Goal: Information Seeking & Learning: Learn about a topic

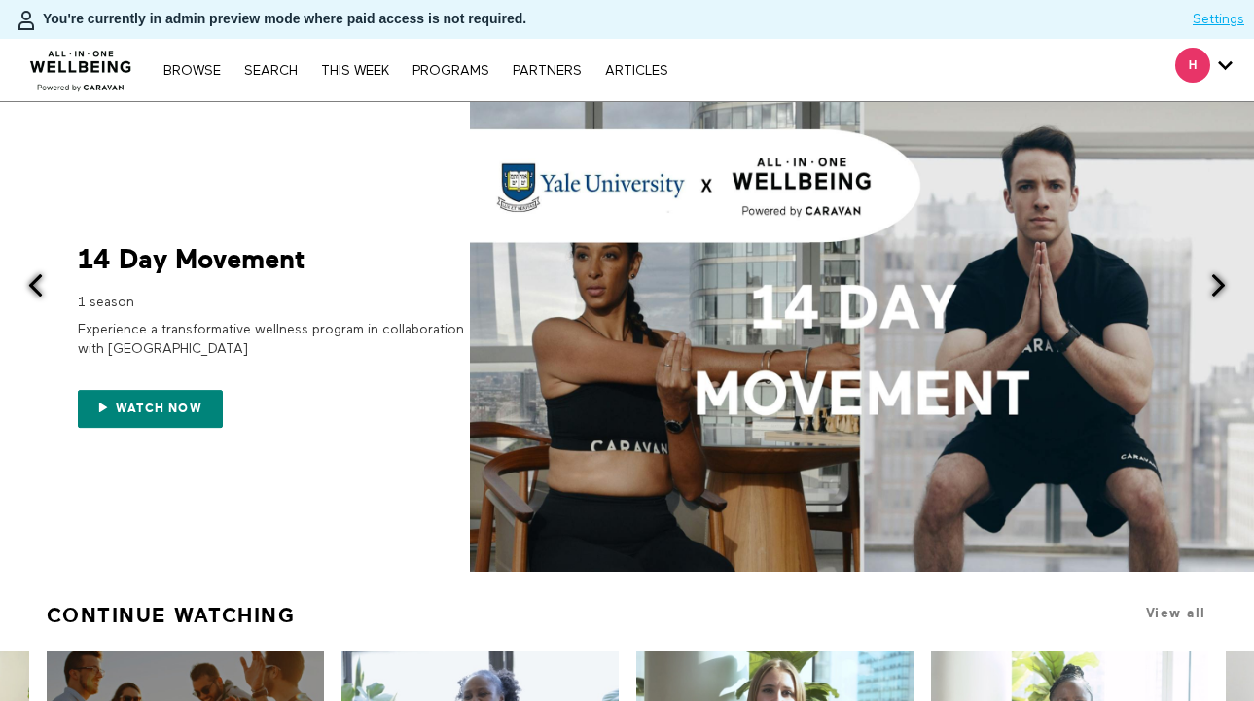
click at [277, 80] on div "Browse Search THIS WEEK PROGRAMS PARTNERS ARTICLES Account settings Manage Subs…" at bounding box center [431, 70] width 862 height 62
click at [277, 65] on link "Search" at bounding box center [270, 71] width 73 height 14
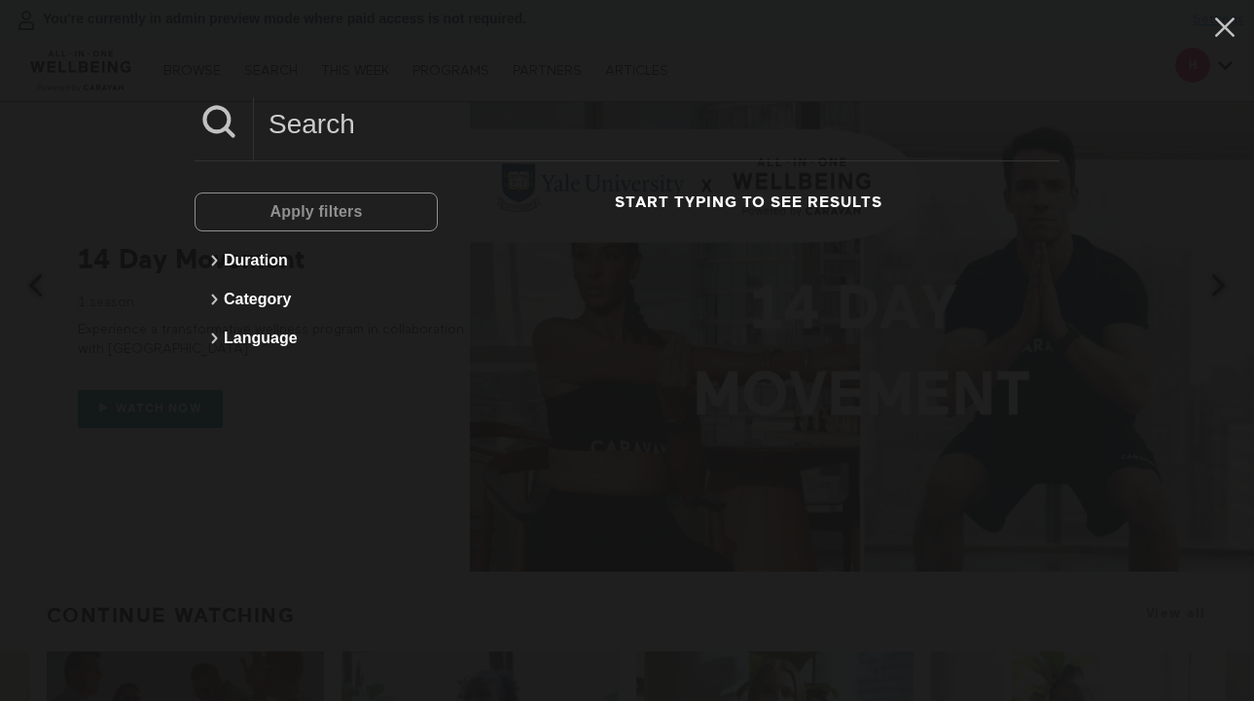
click at [368, 131] on input at bounding box center [657, 124] width 806 height 54
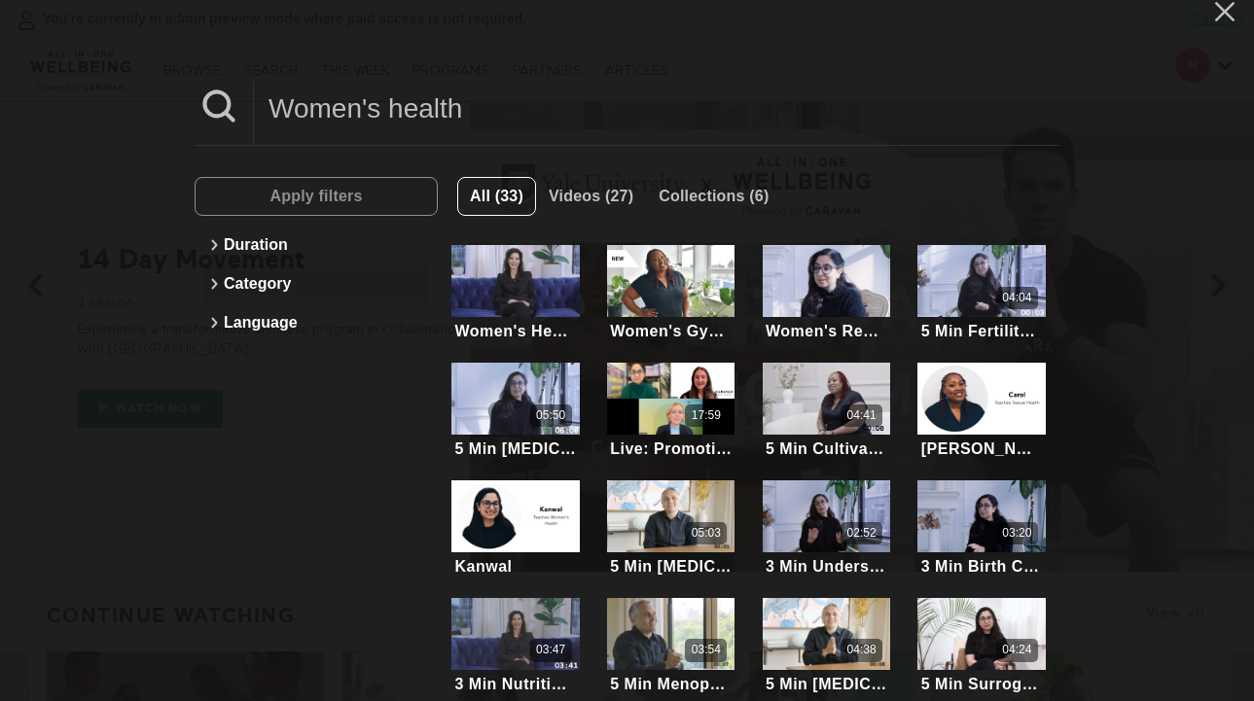
scroll to position [17, 0]
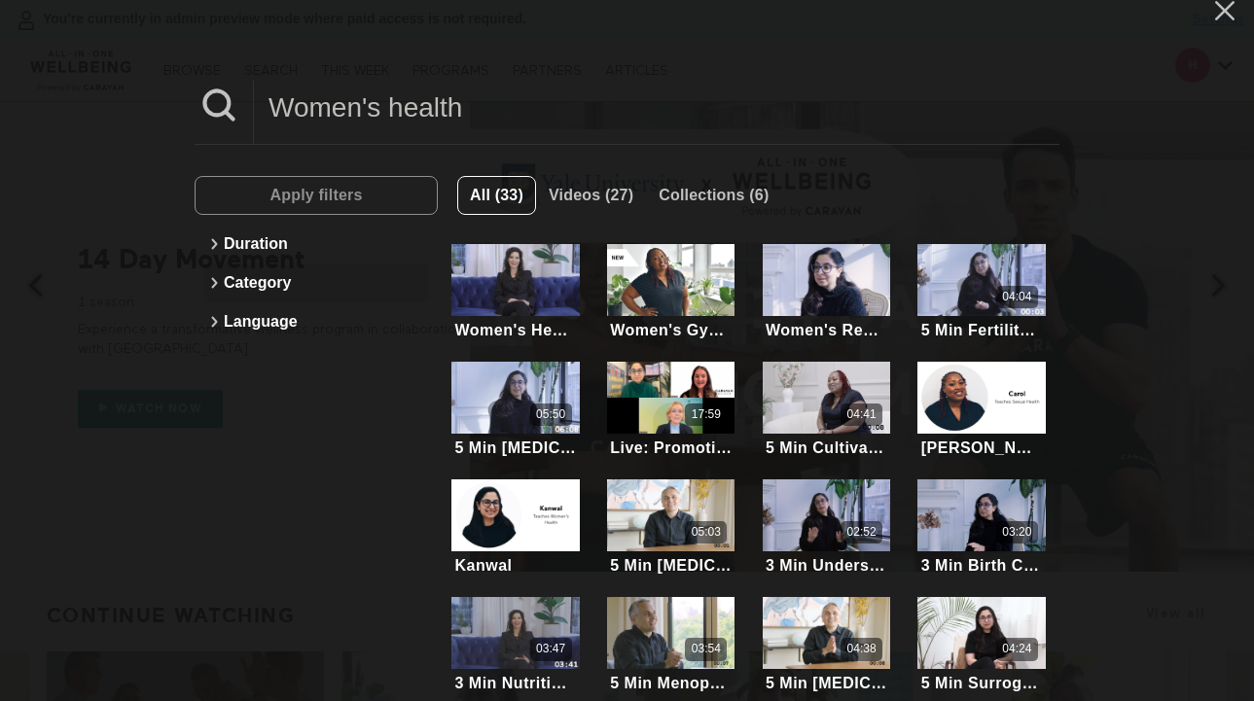
type input "Women's health"
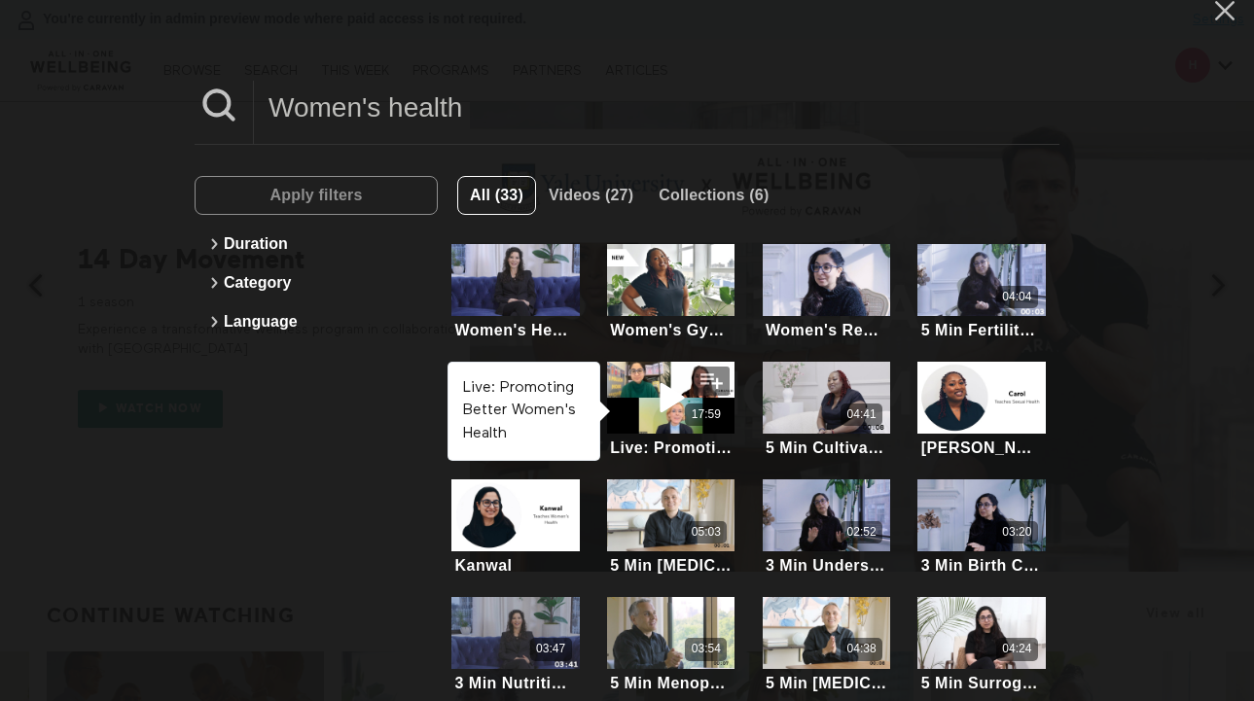
drag, startPoint x: 410, startPoint y: 275, endPoint x: 384, endPoint y: 433, distance: 159.6
click at [464, 430] on div "Apply filters Duration Category Language All (33) Videos (27) Collections (6) W…" at bounding box center [627, 503] width 865 height 716
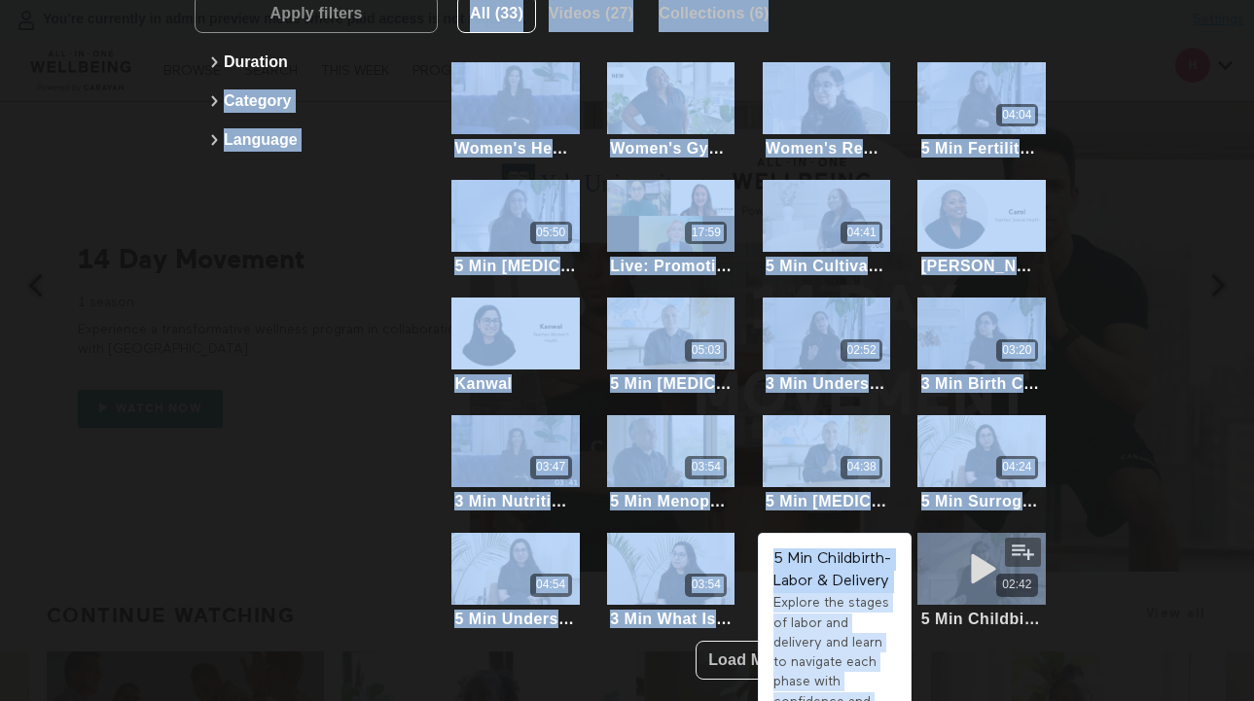
drag, startPoint x: 434, startPoint y: 268, endPoint x: 947, endPoint y: 540, distance: 580.6
click at [957, 545] on div "Apply filters Duration Category Language All (33) Videos (27) Collections (6) W…" at bounding box center [627, 321] width 865 height 716
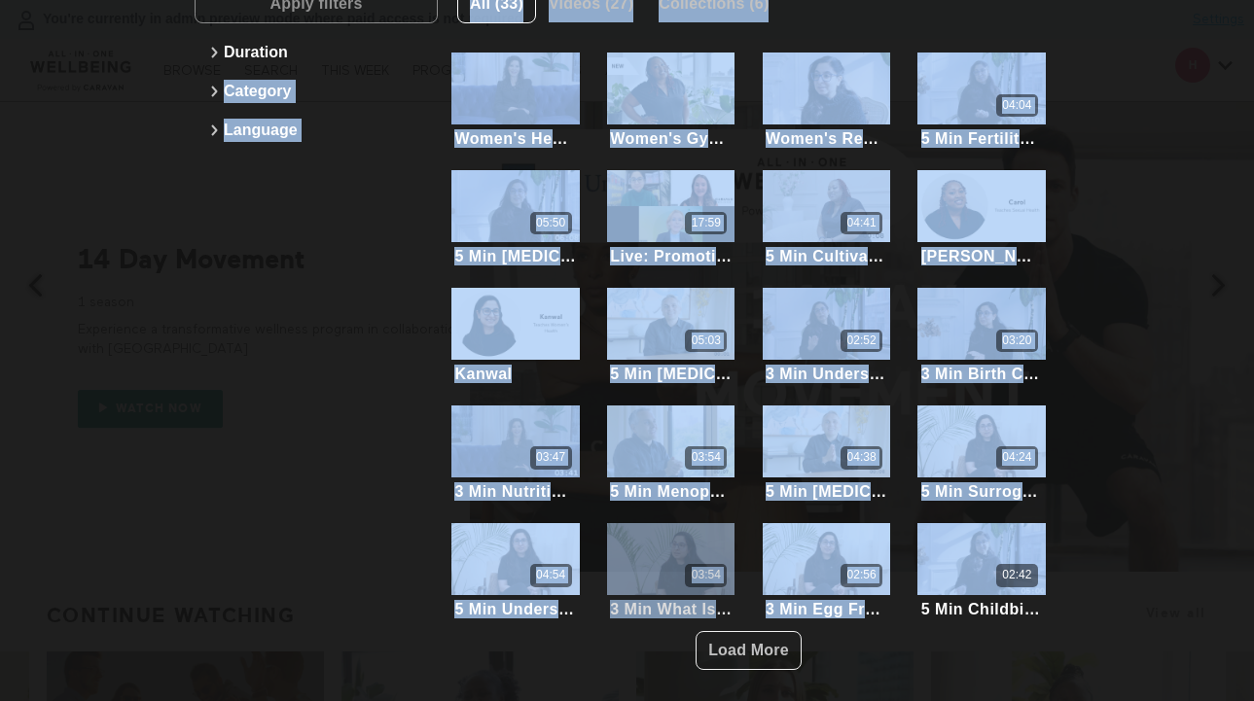
click at [722, 575] on div "All (33) Videos (27) Collections (6) Women's Health Nutrition VIDEOS: 5 AVERAGE…" at bounding box center [749, 326] width 622 height 685
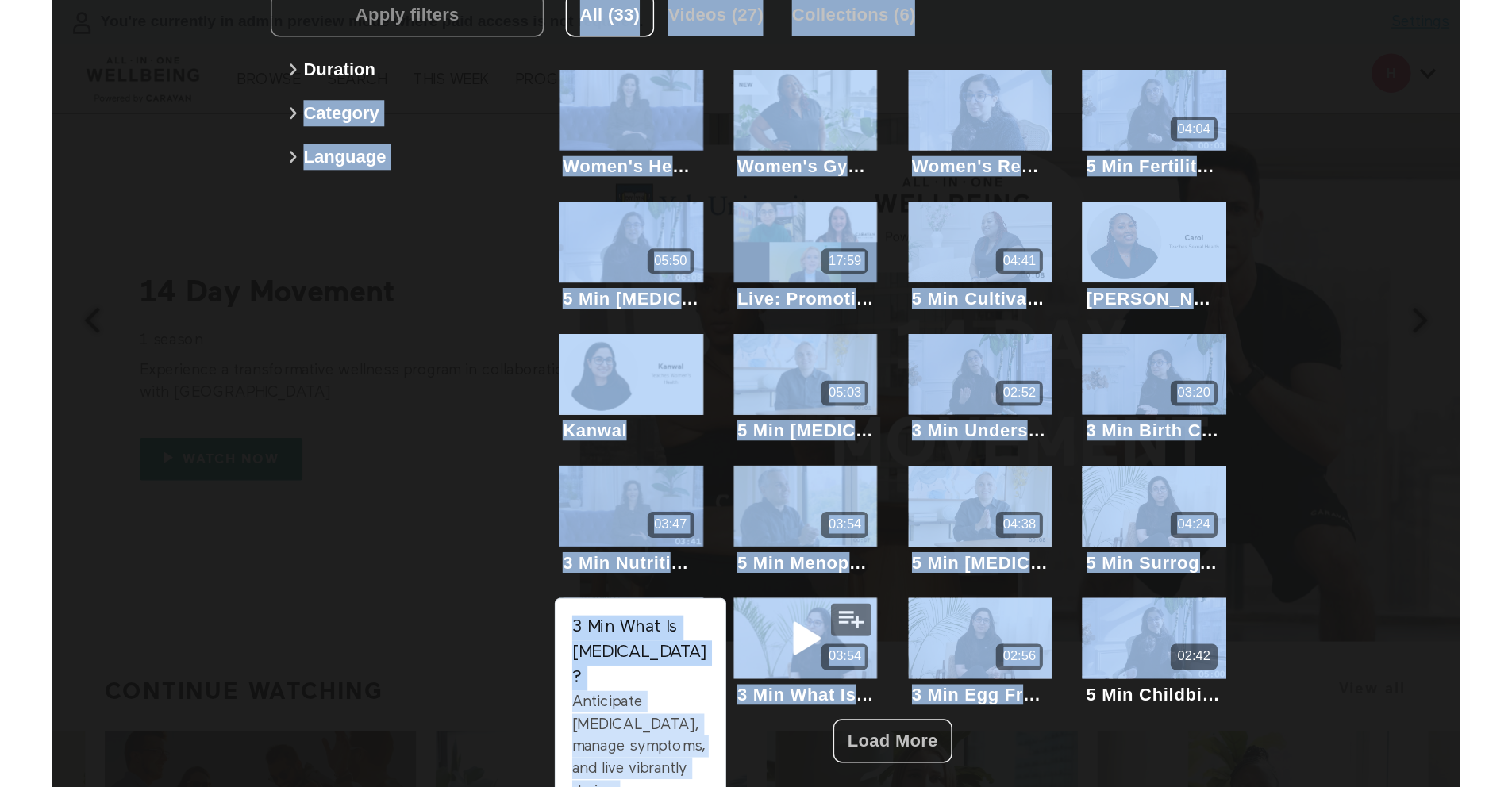
scroll to position [161, 0]
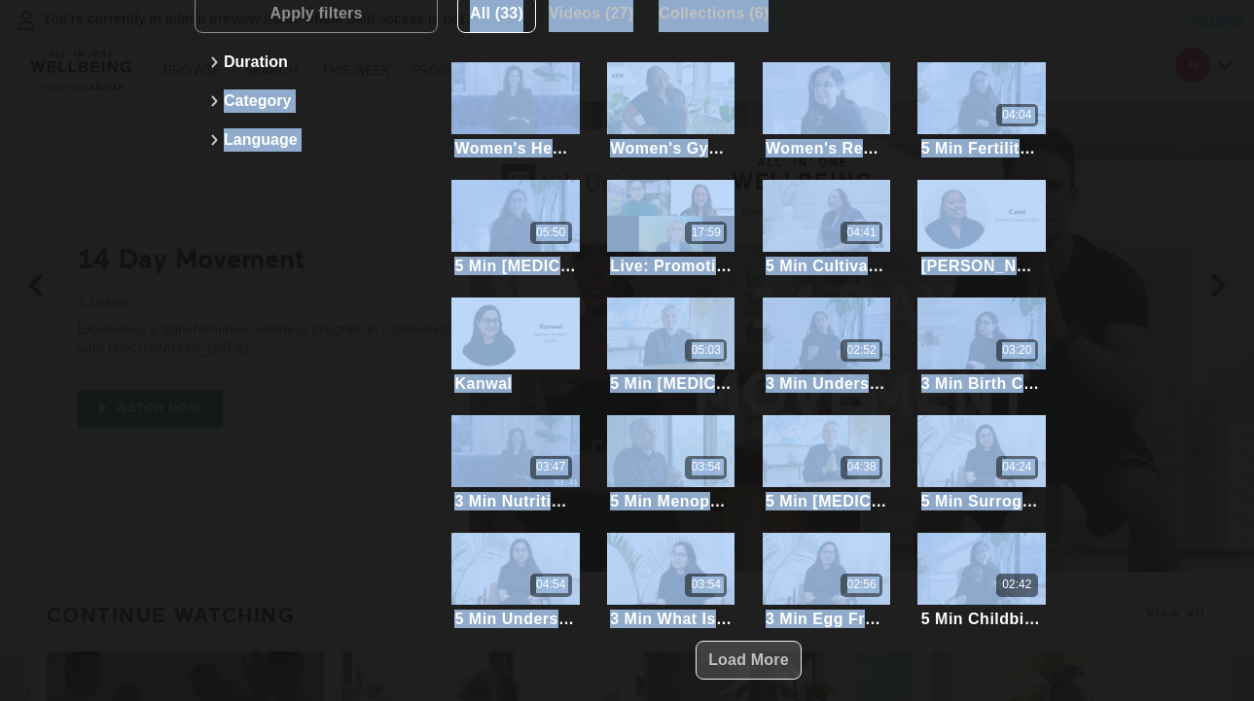
click at [745, 642] on span "Load More" at bounding box center [748, 660] width 81 height 37
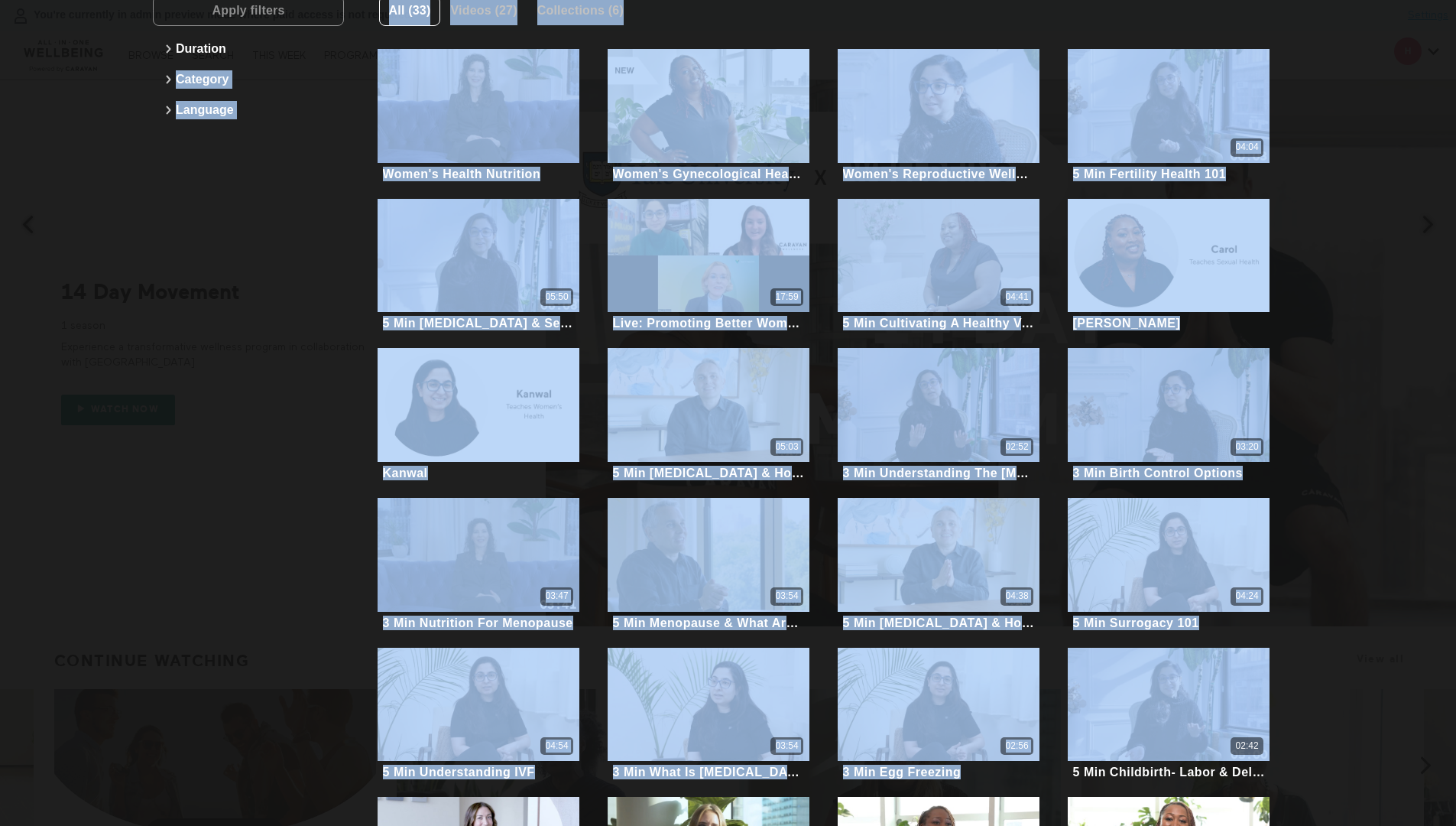
click at [299, 325] on div "Apply filters Duration Category Language" at bounding box center [248, 691] width 191 height 1392
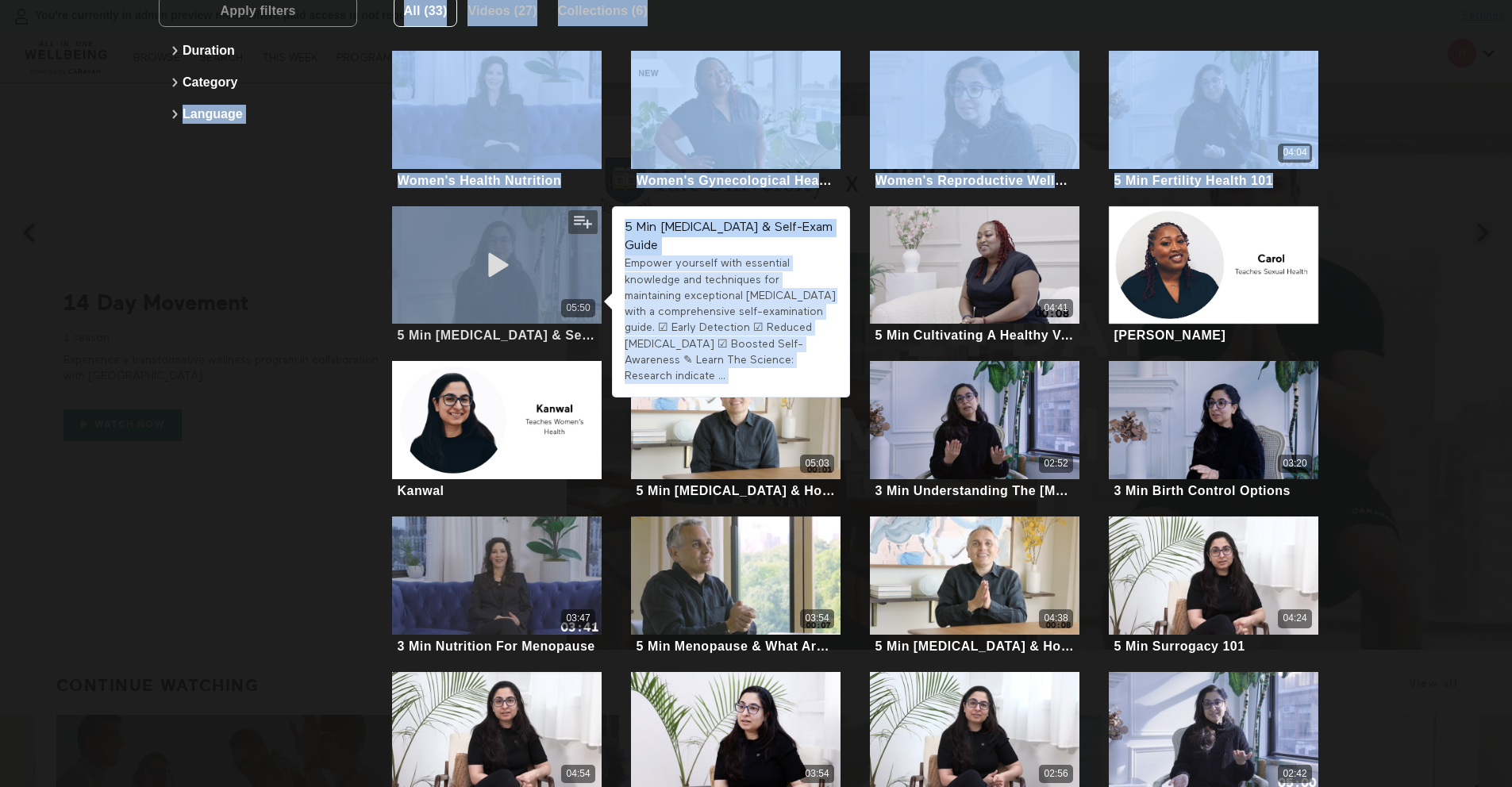
drag, startPoint x: 366, startPoint y: 107, endPoint x: 457, endPoint y: 268, distance: 184.9
click at [532, 307] on div "Apply filters Duration Category Language All (33) Videos (27) Collections (6) W…" at bounding box center [756, 705] width 1195 height 1470
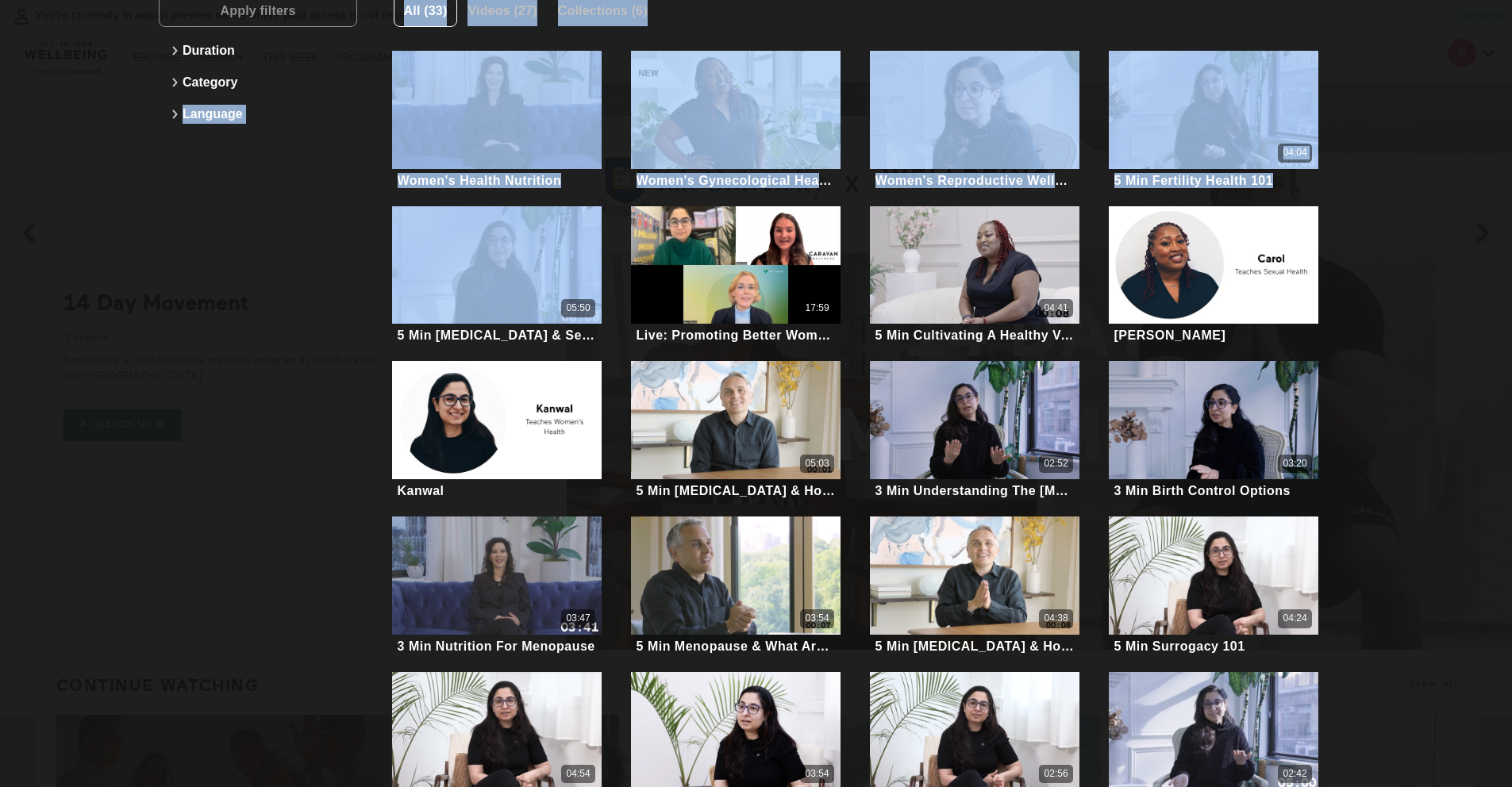
click at [317, 249] on div "Apply filters Duration Category Language" at bounding box center [258, 717] width 198 height 1444
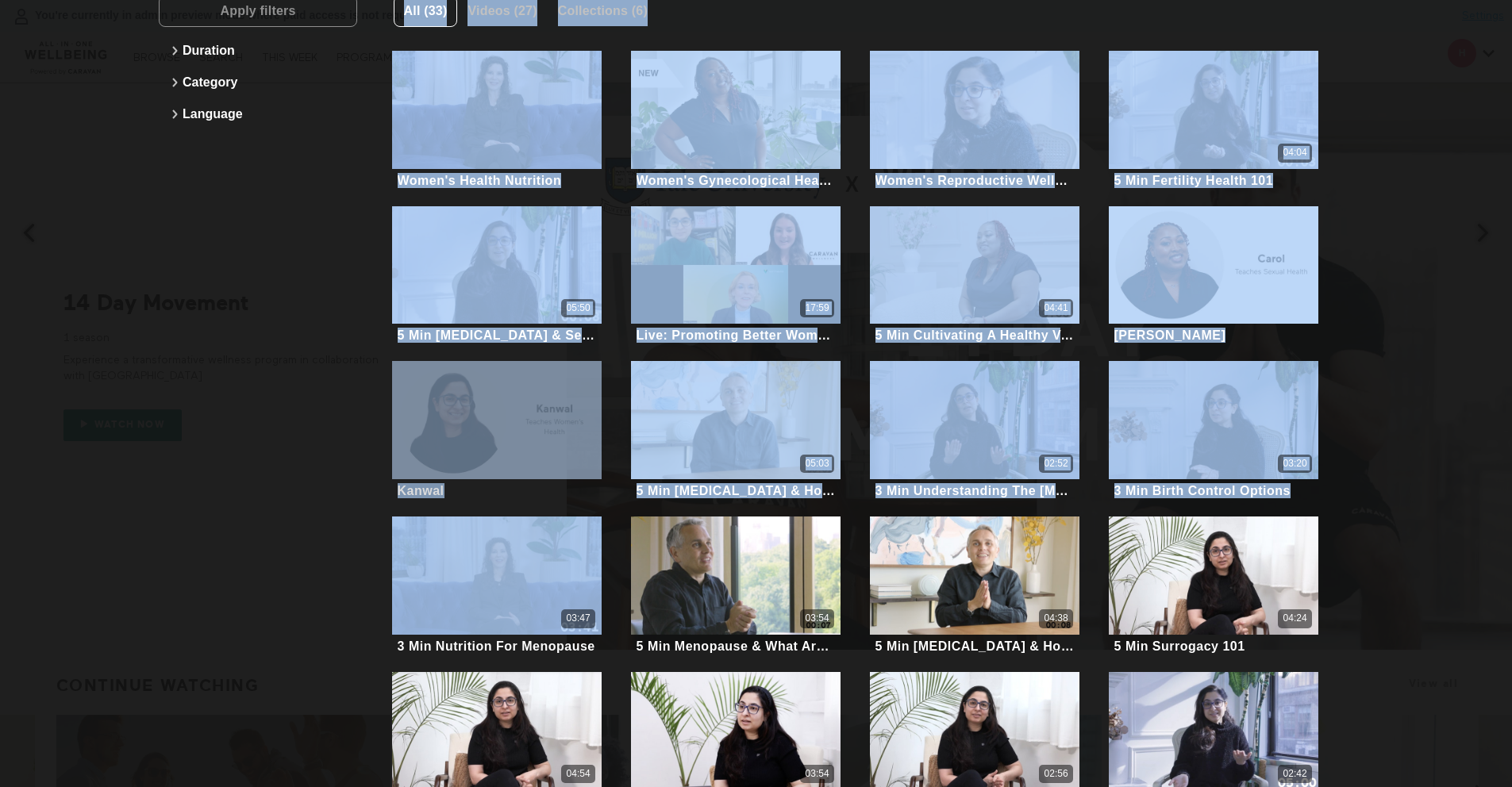
drag, startPoint x: 330, startPoint y: 277, endPoint x: 560, endPoint y: 407, distance: 264.2
click at [576, 452] on div "Apply filters Duration Category Language All (33) Videos (27) Collections (6) W…" at bounding box center [756, 705] width 1195 height 1470
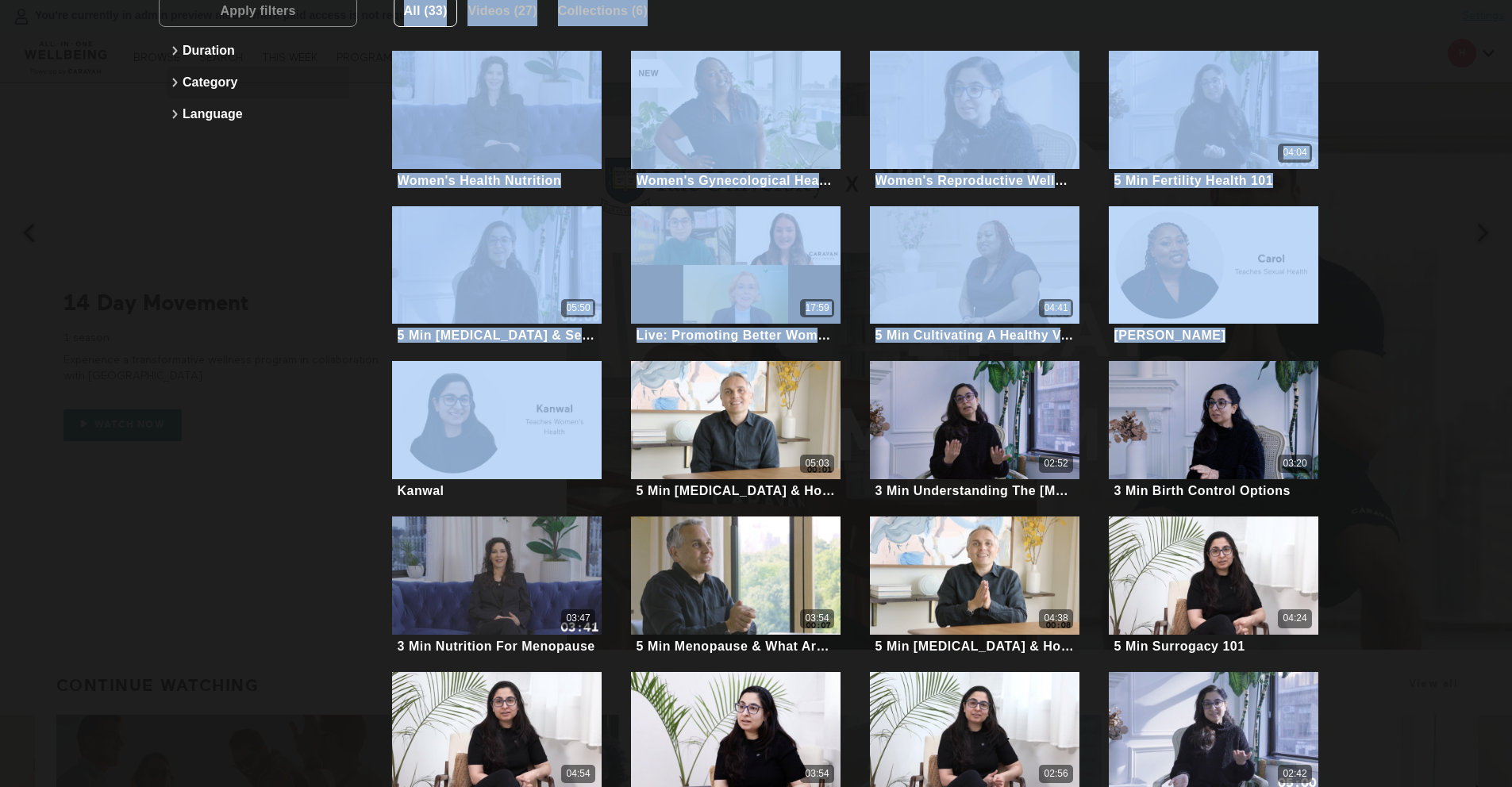
click at [308, 95] on button "Category" at bounding box center [258, 82] width 183 height 32
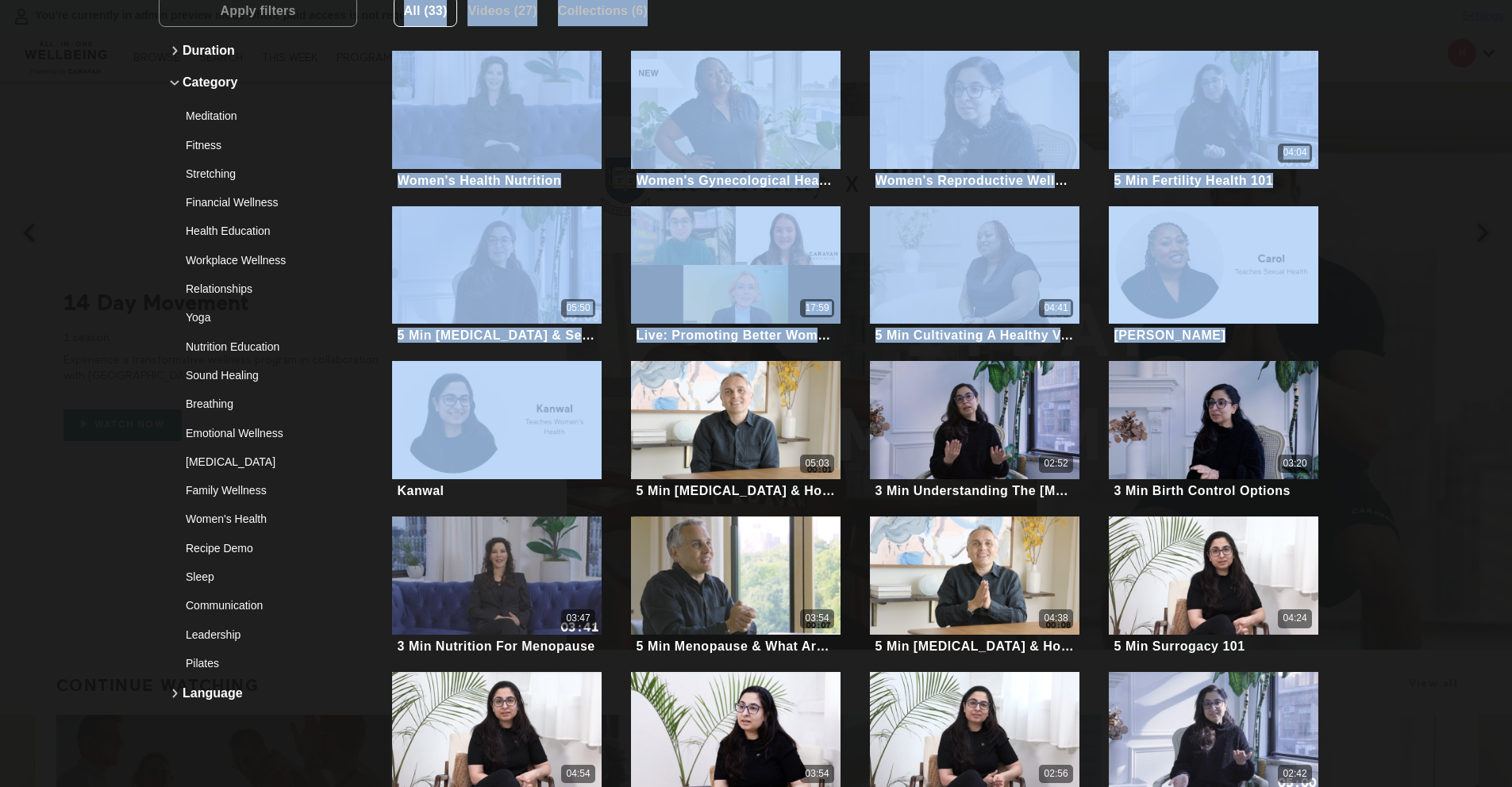
click at [353, 94] on div "Duration Category Meditation Fitness Stretching Financial Wellness Health Educa…" at bounding box center [258, 372] width 198 height 690
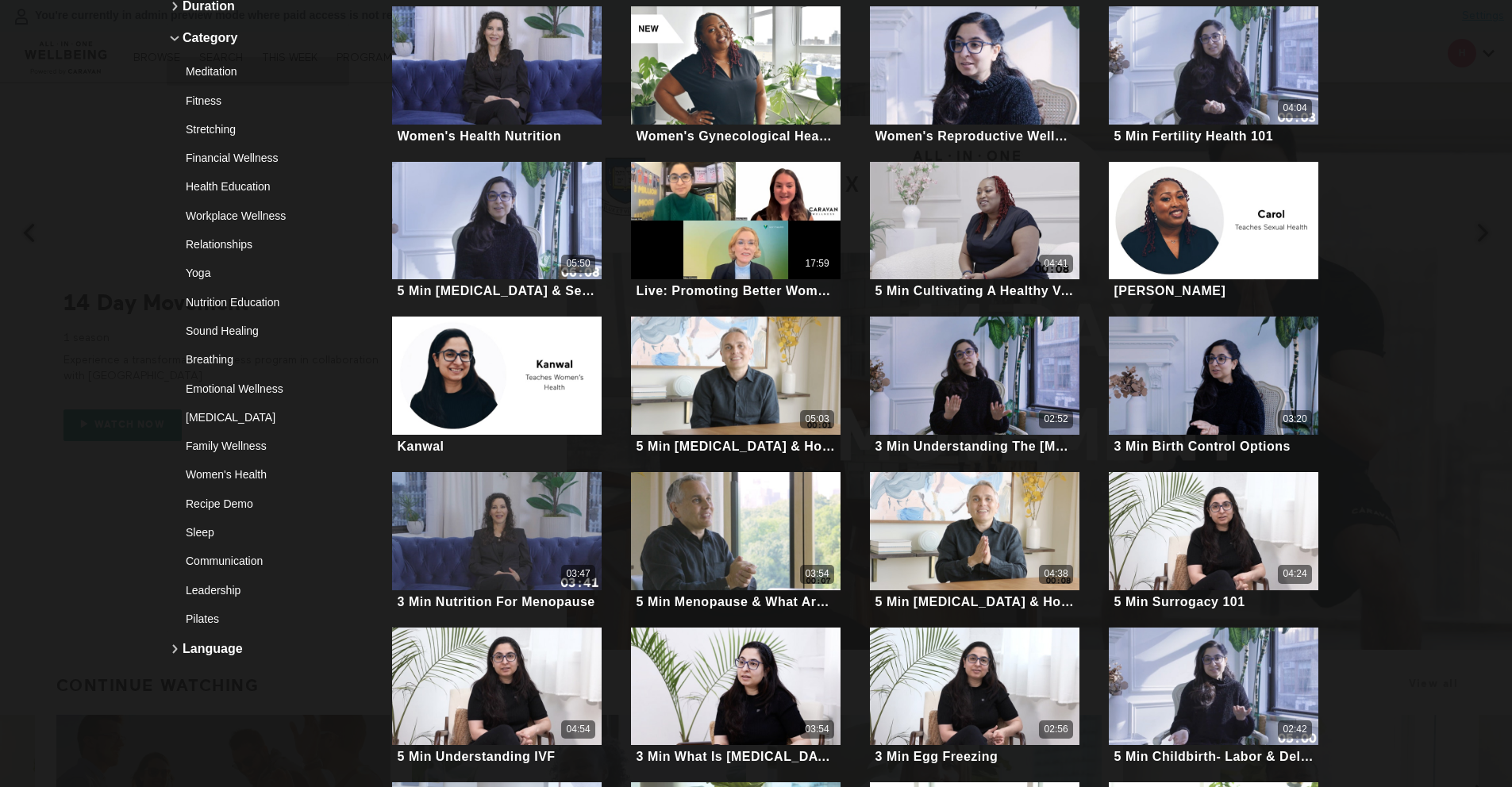
scroll to position [229, 0]
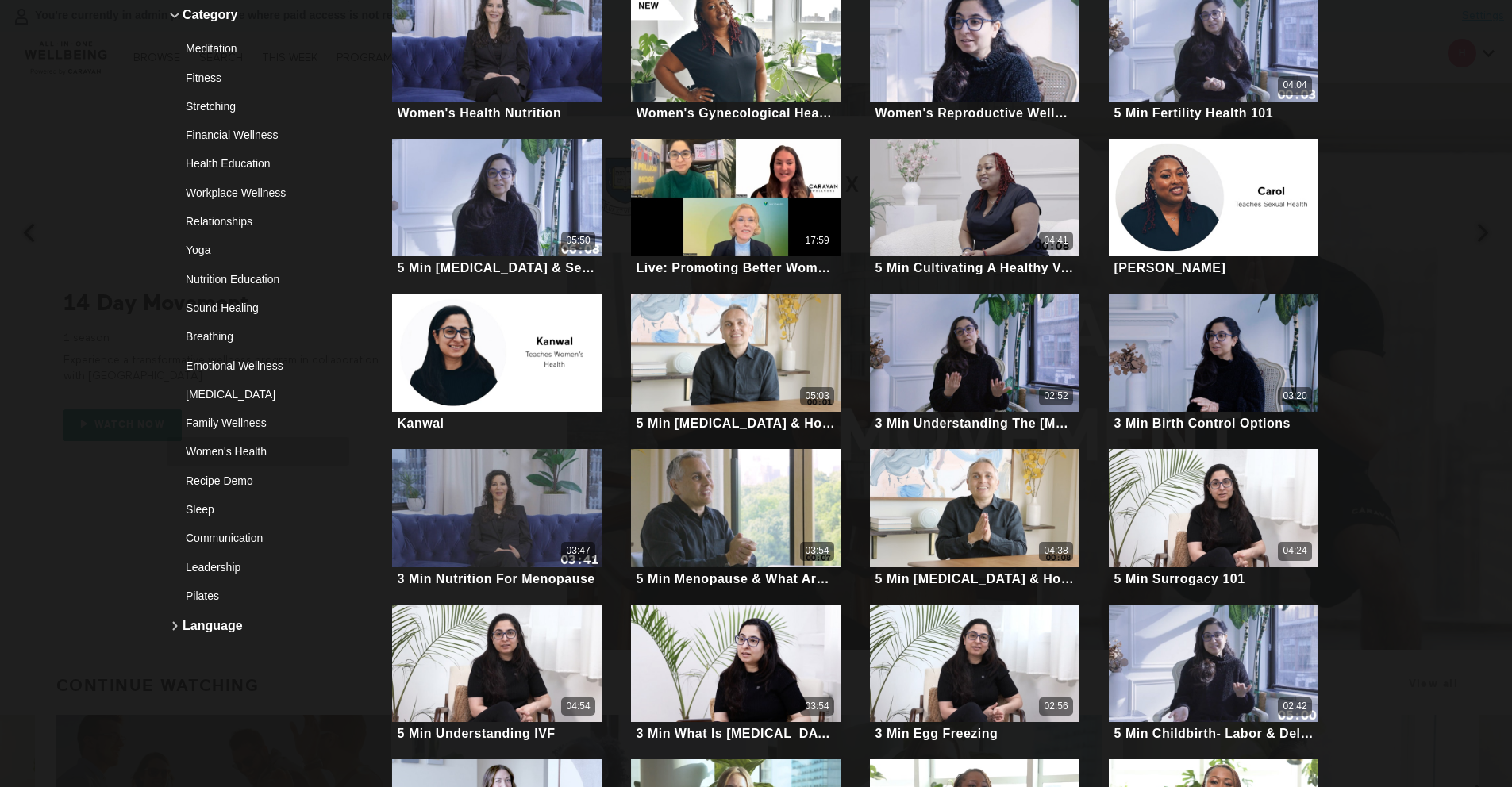
click at [230, 453] on div "Women's Health" at bounding box center [252, 451] width 132 height 15
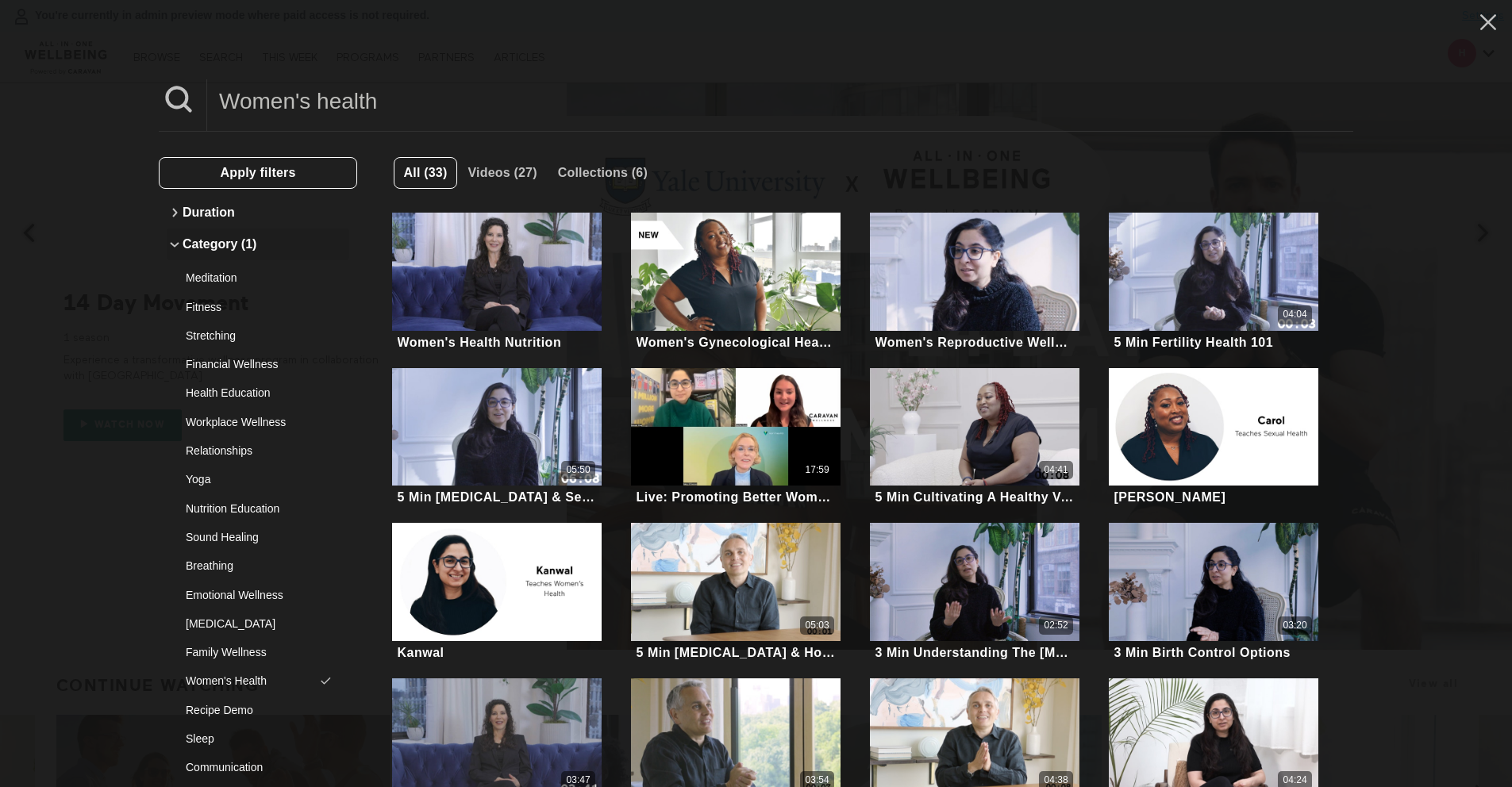
click at [228, 241] on button "Category (1)" at bounding box center [258, 244] width 183 height 32
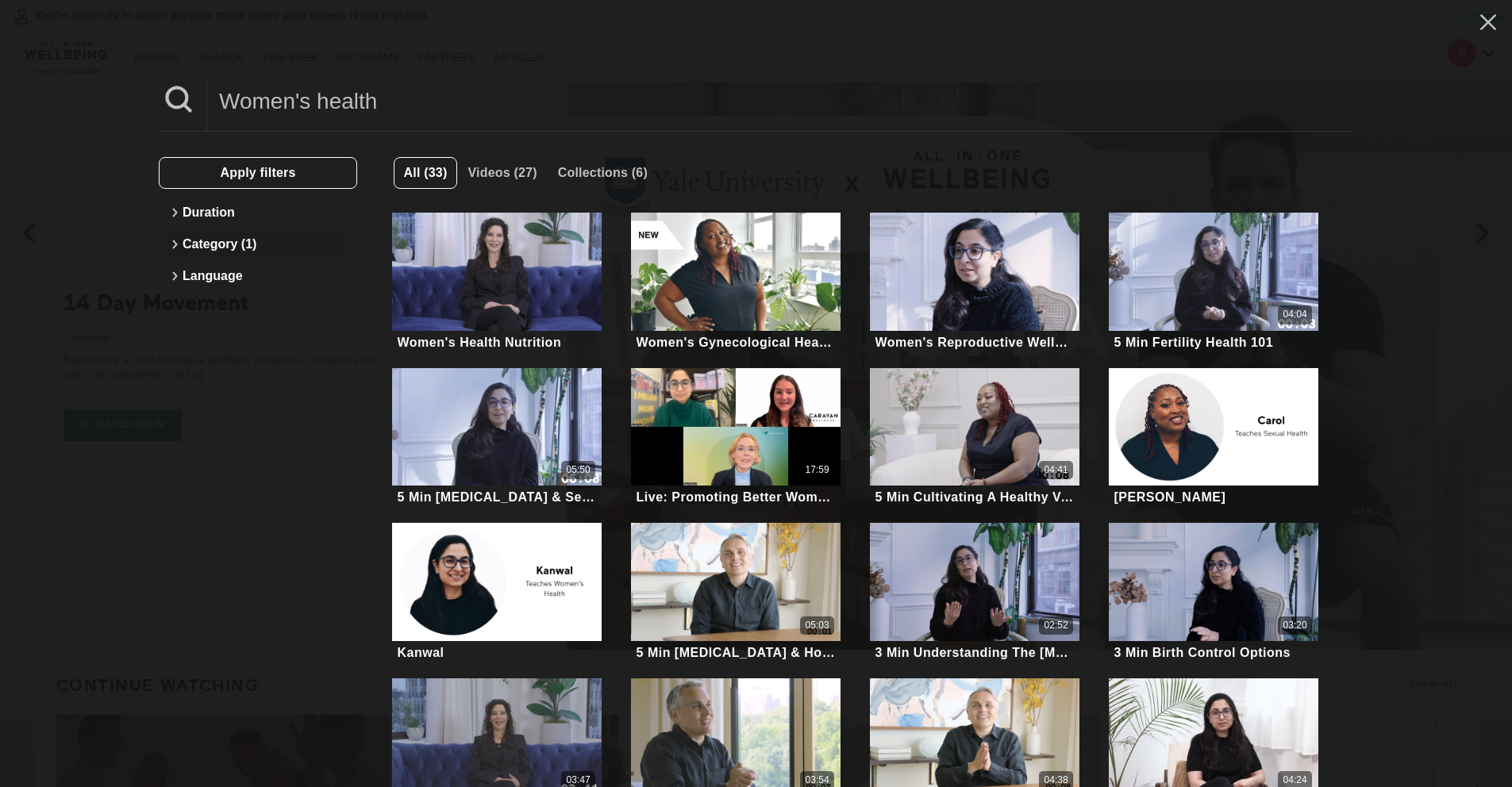
click at [237, 244] on button "Category (1)" at bounding box center [258, 244] width 183 height 32
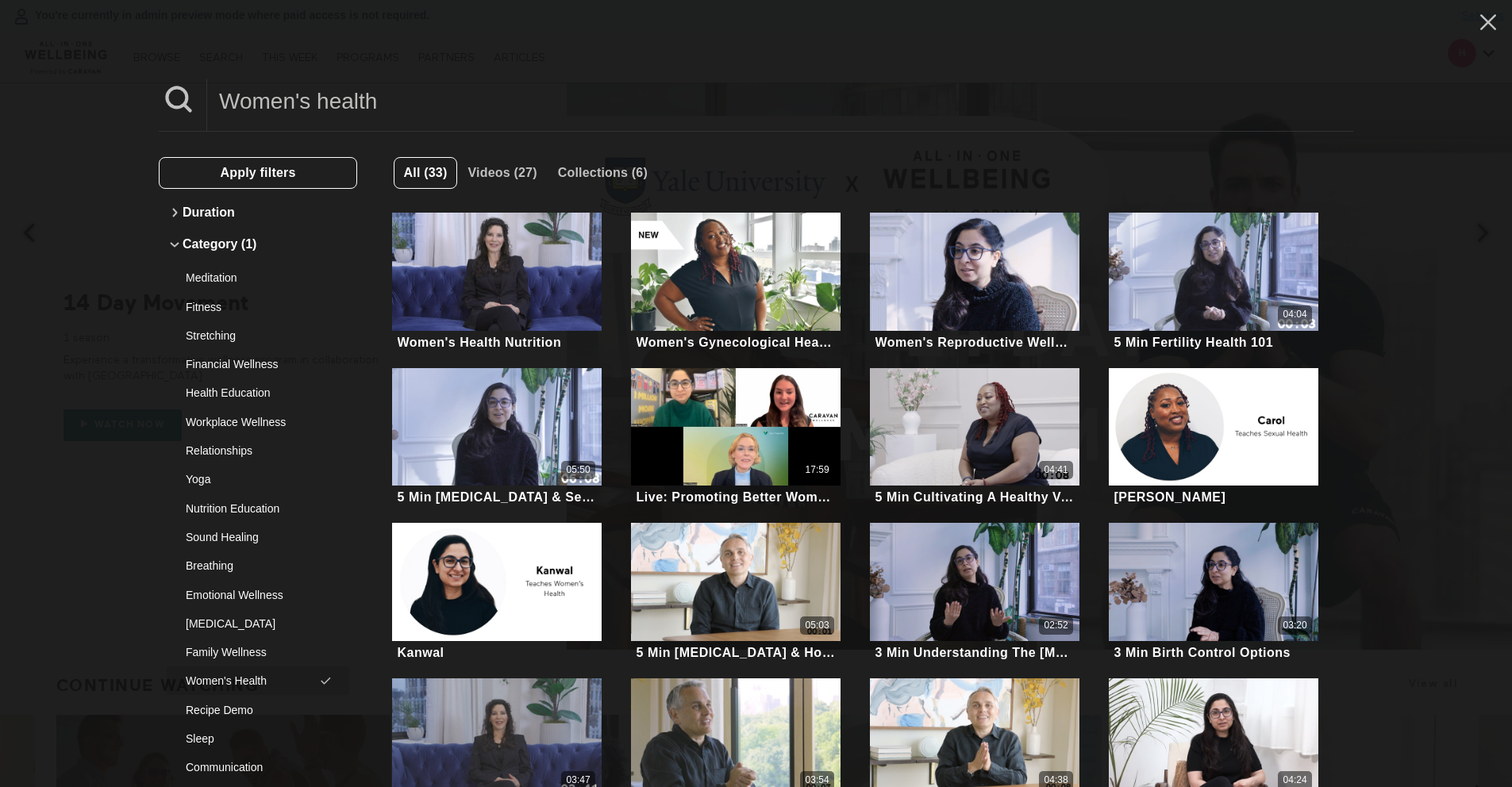
click at [268, 571] on div "Women's Health" at bounding box center [252, 680] width 132 height 15
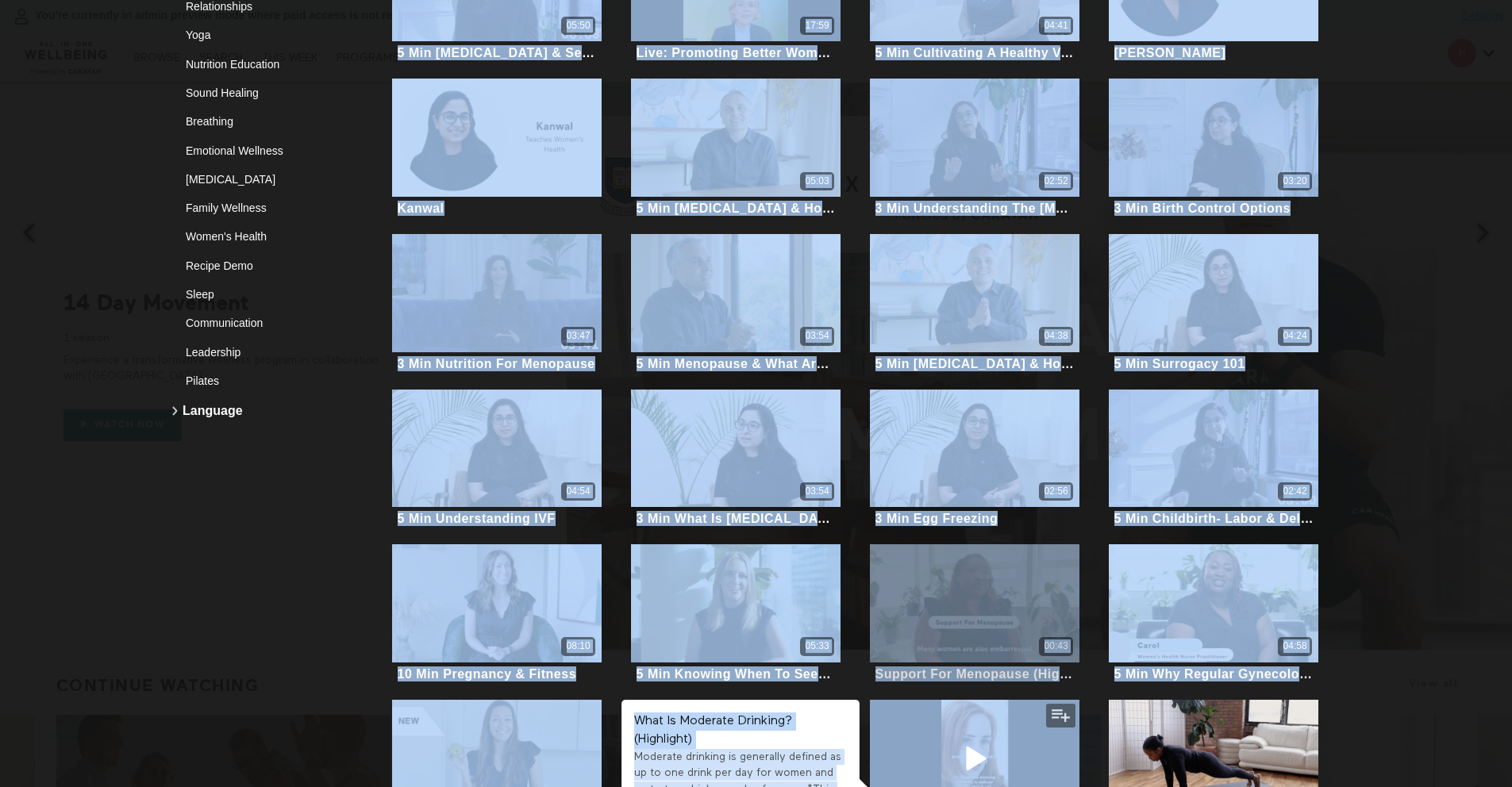
scroll to position [829, 0]
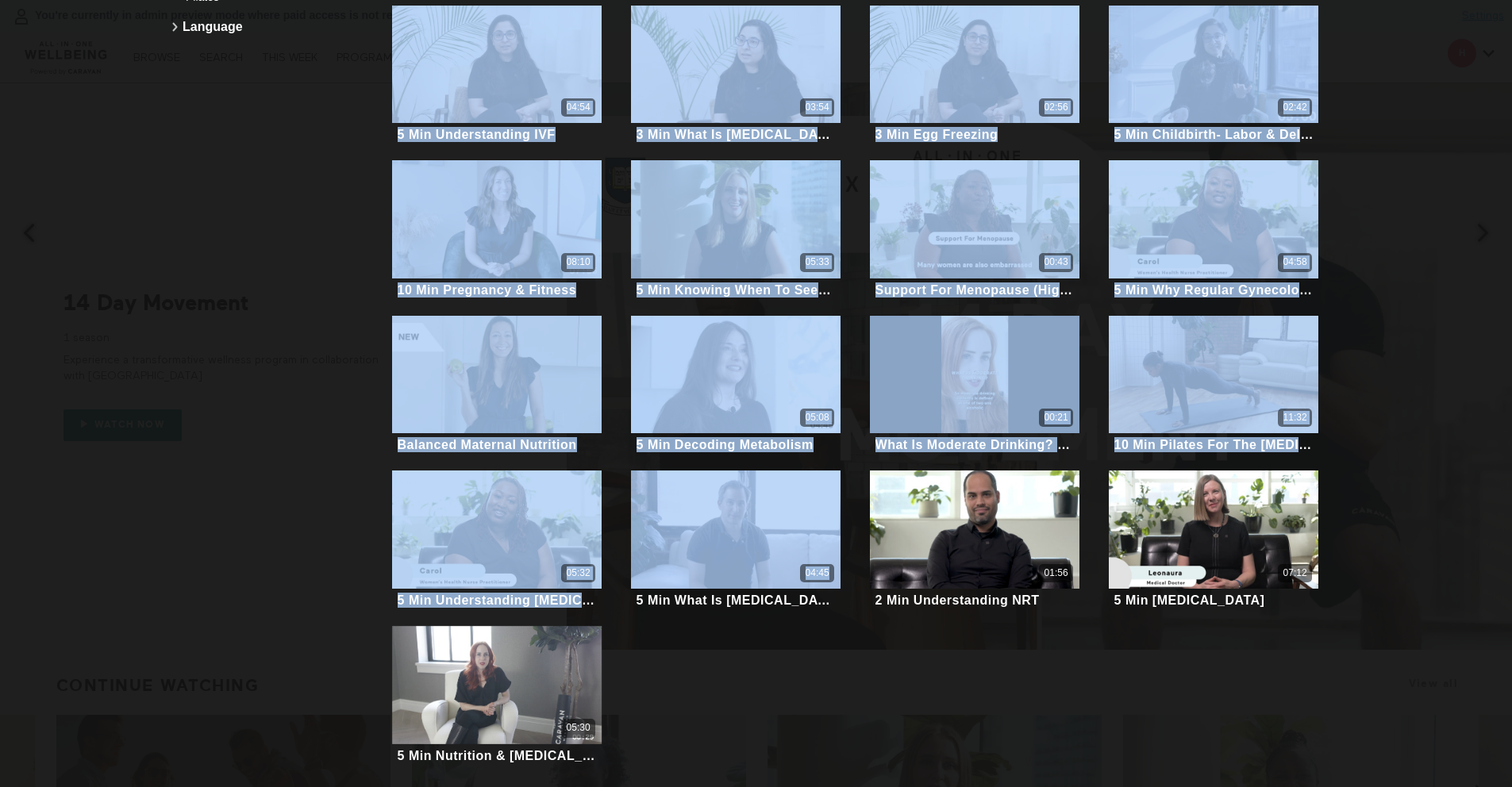
drag, startPoint x: 370, startPoint y: 243, endPoint x: 793, endPoint y: 786, distance: 688.3
click at [793, 571] on div "Women's health Apply filters Duration Category Meditation Fitness Stretching Fi…" at bounding box center [756, 393] width 1512 height 787
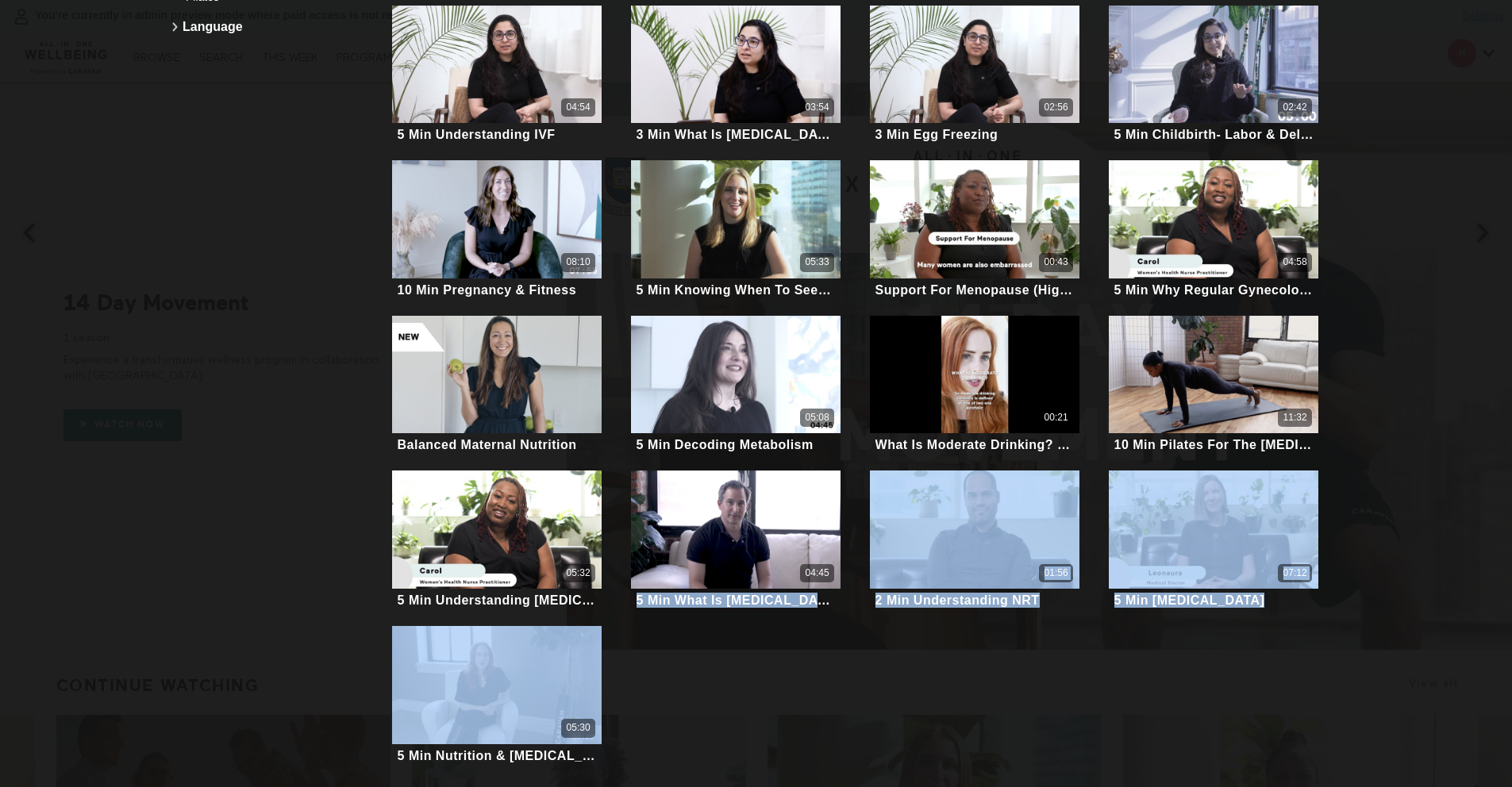
drag, startPoint x: 793, startPoint y: 786, endPoint x: 658, endPoint y: 715, distance: 152.5
click at [658, 571] on div "Women's health Apply filters Duration Category Meditation Fitness Stretching Fi…" at bounding box center [756, 393] width 1512 height 787
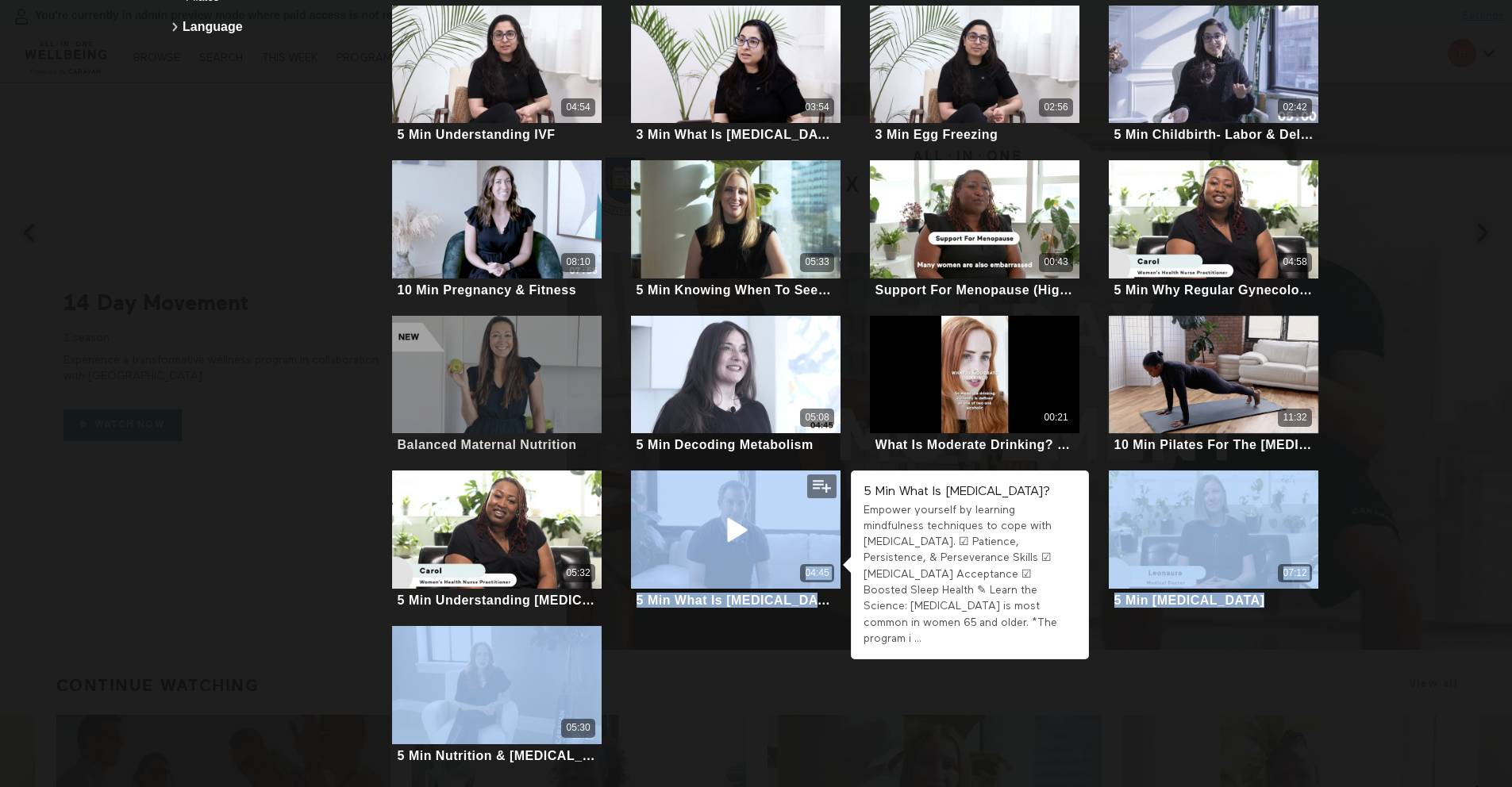
drag, startPoint x: 658, startPoint y: 715, endPoint x: 573, endPoint y: 441, distance: 286.9
click at [635, 533] on ul "Women's Health Nutrition VIDEOS: 5 AVERAGE DURATION: 3 minutes ELEVATE YOUR ENE…" at bounding box center [855, 74] width 956 height 1396
